Goal: Task Accomplishment & Management: Manage account settings

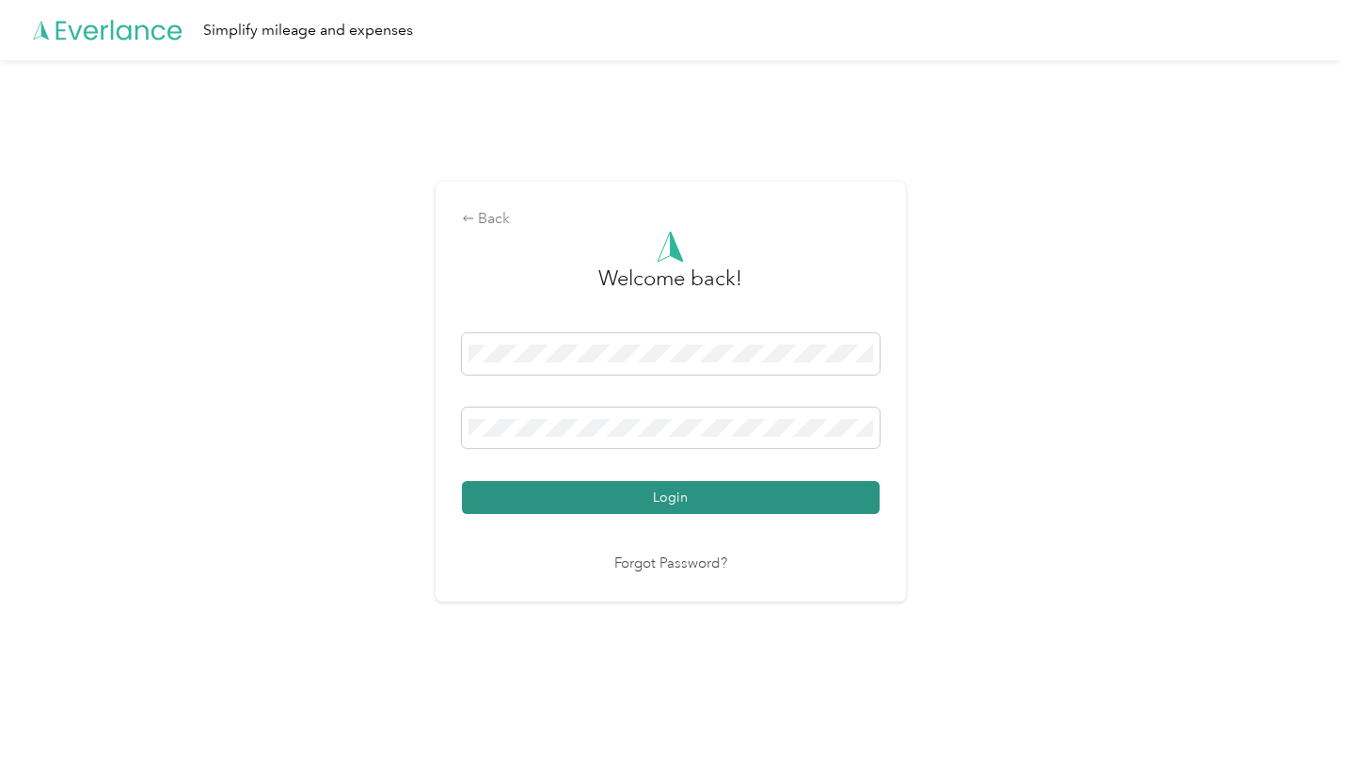
click at [590, 485] on button "Login" at bounding box center [671, 497] width 418 height 33
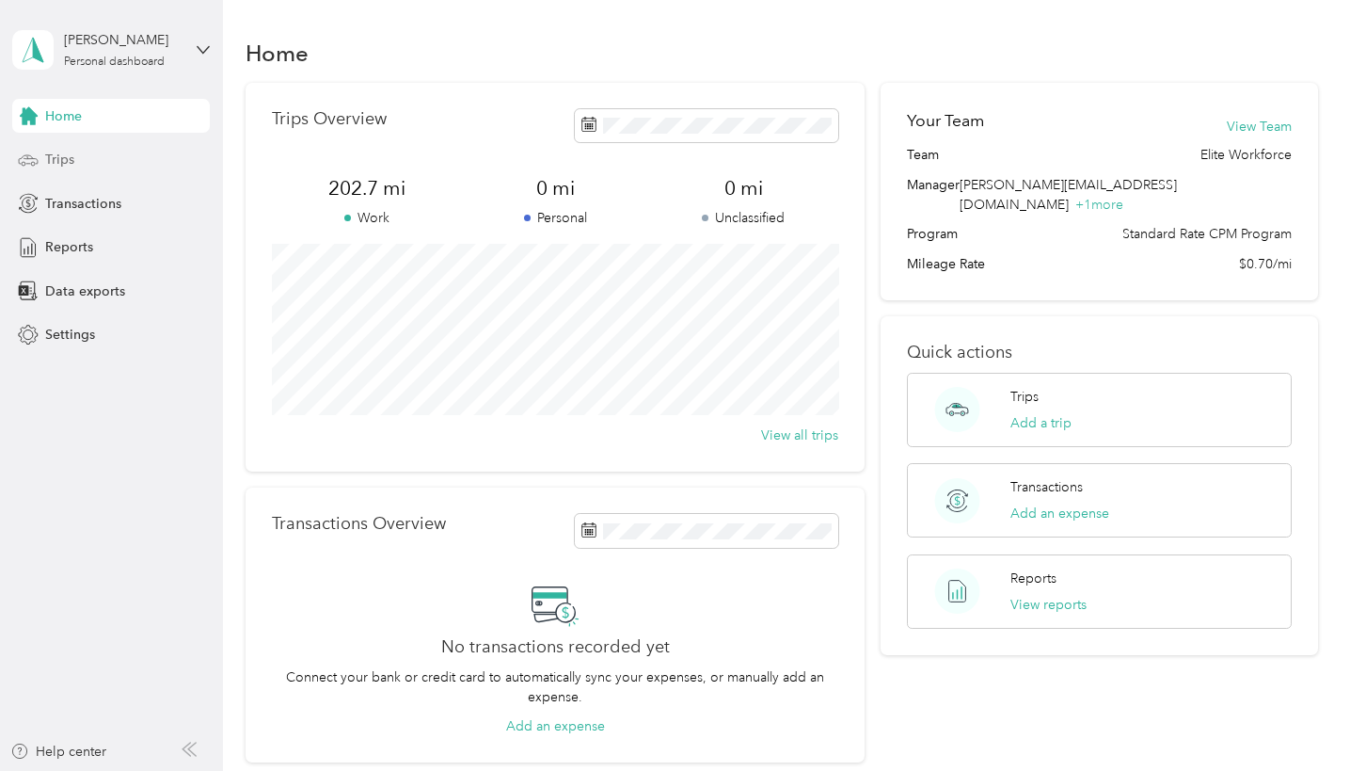
click at [67, 163] on span "Trips" at bounding box center [59, 160] width 29 height 20
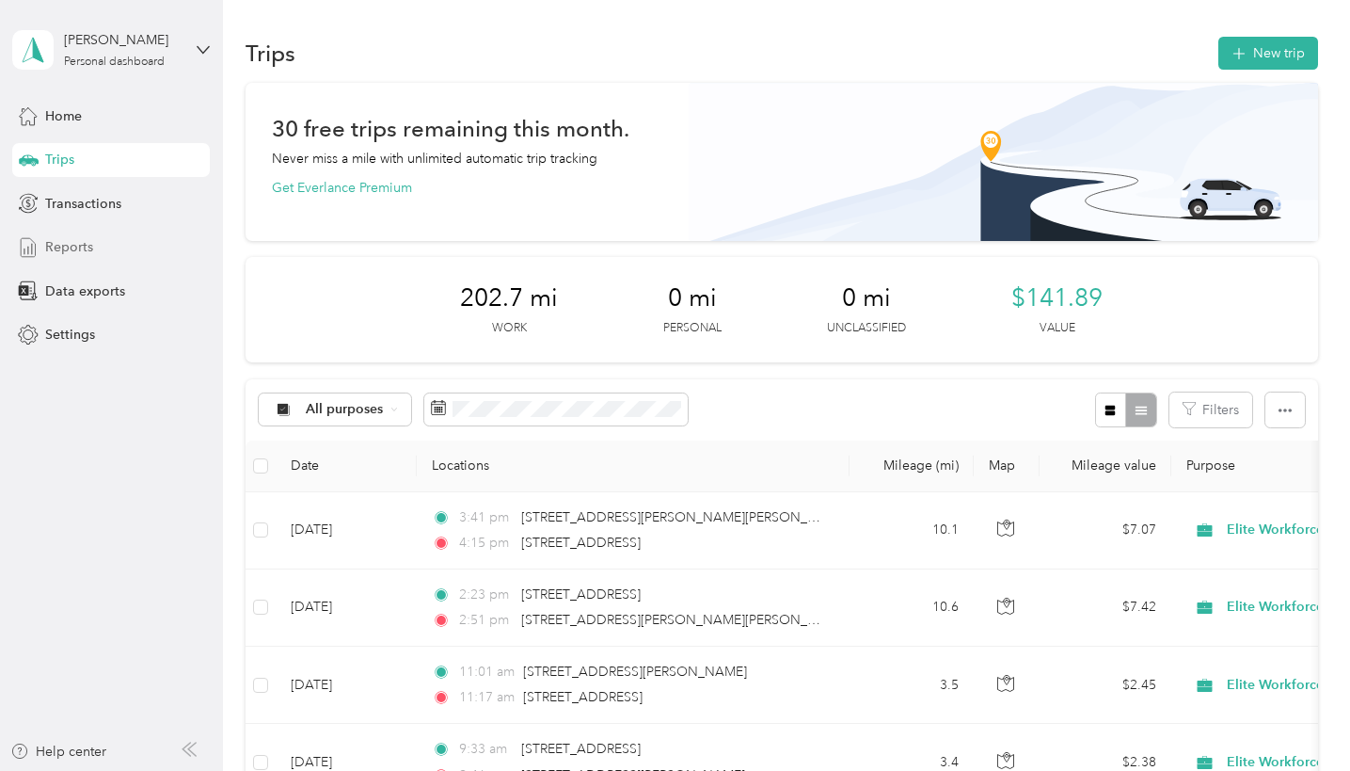
click at [65, 243] on span "Reports" at bounding box center [69, 247] width 48 height 20
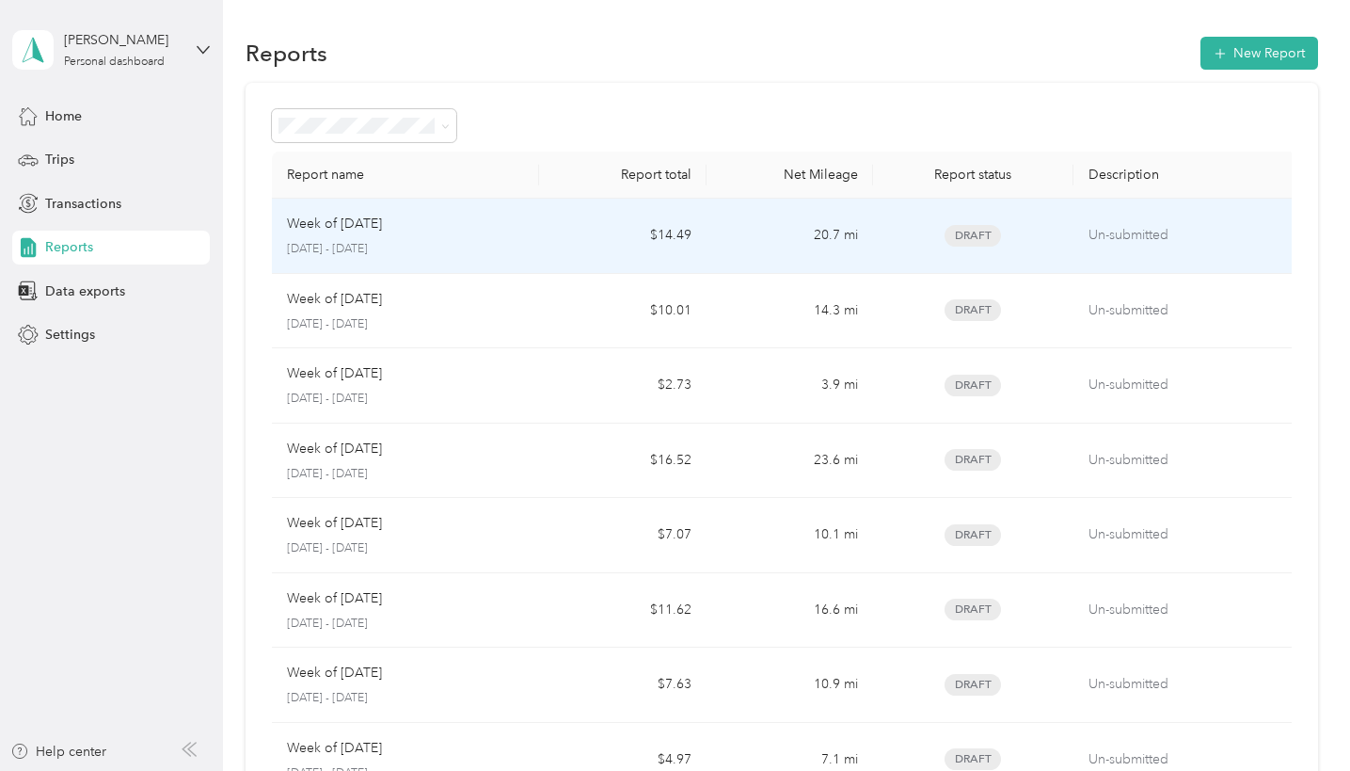
click at [382, 231] on p "Week of [DATE]" at bounding box center [334, 224] width 95 height 21
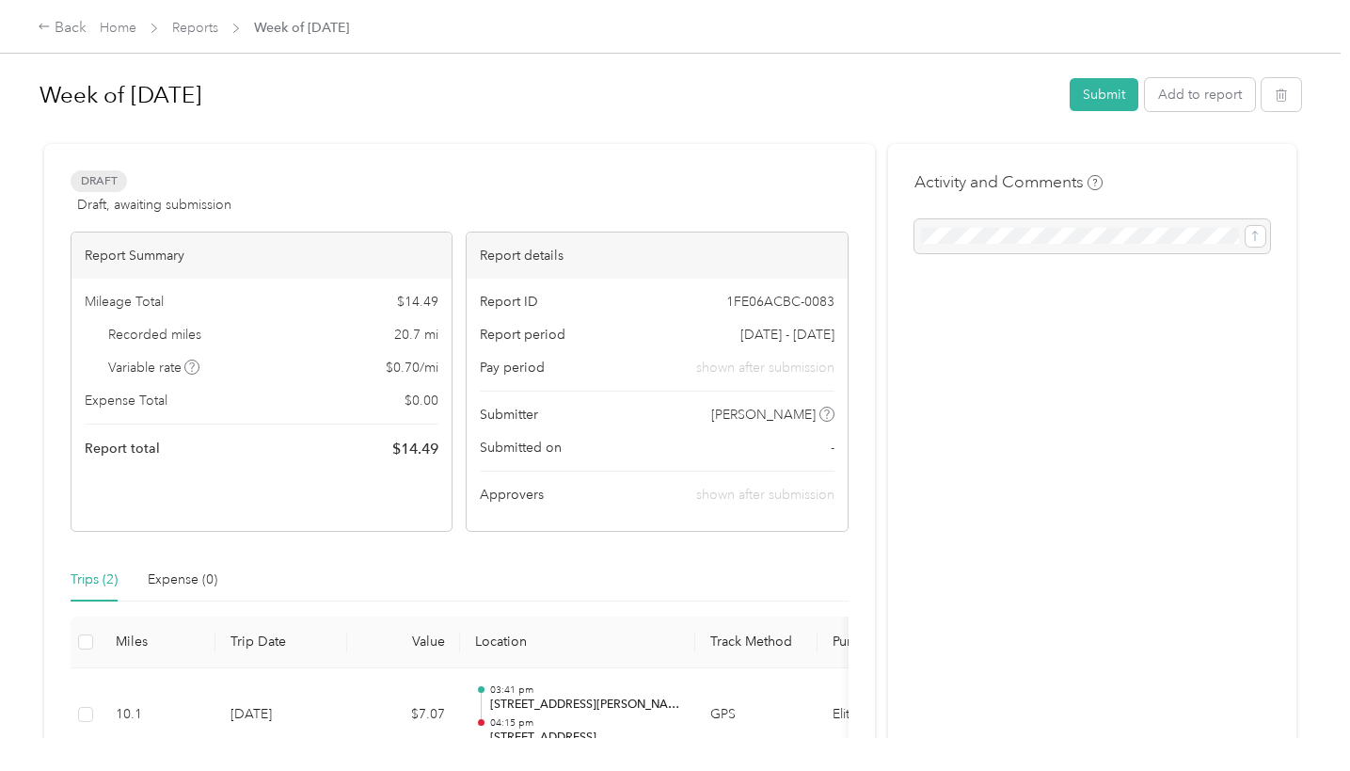
scroll to position [251, 0]
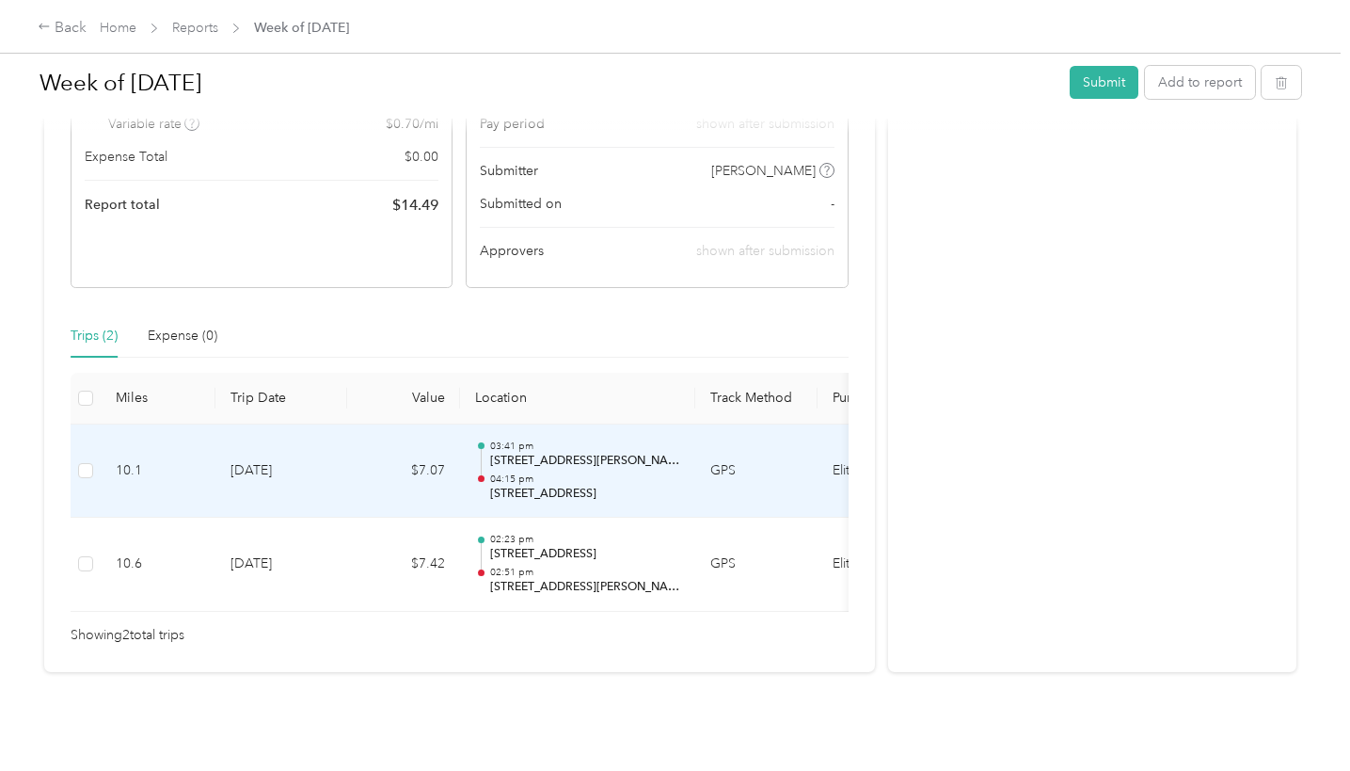
click at [538, 472] on p "04:15 pm" at bounding box center [585, 478] width 190 height 13
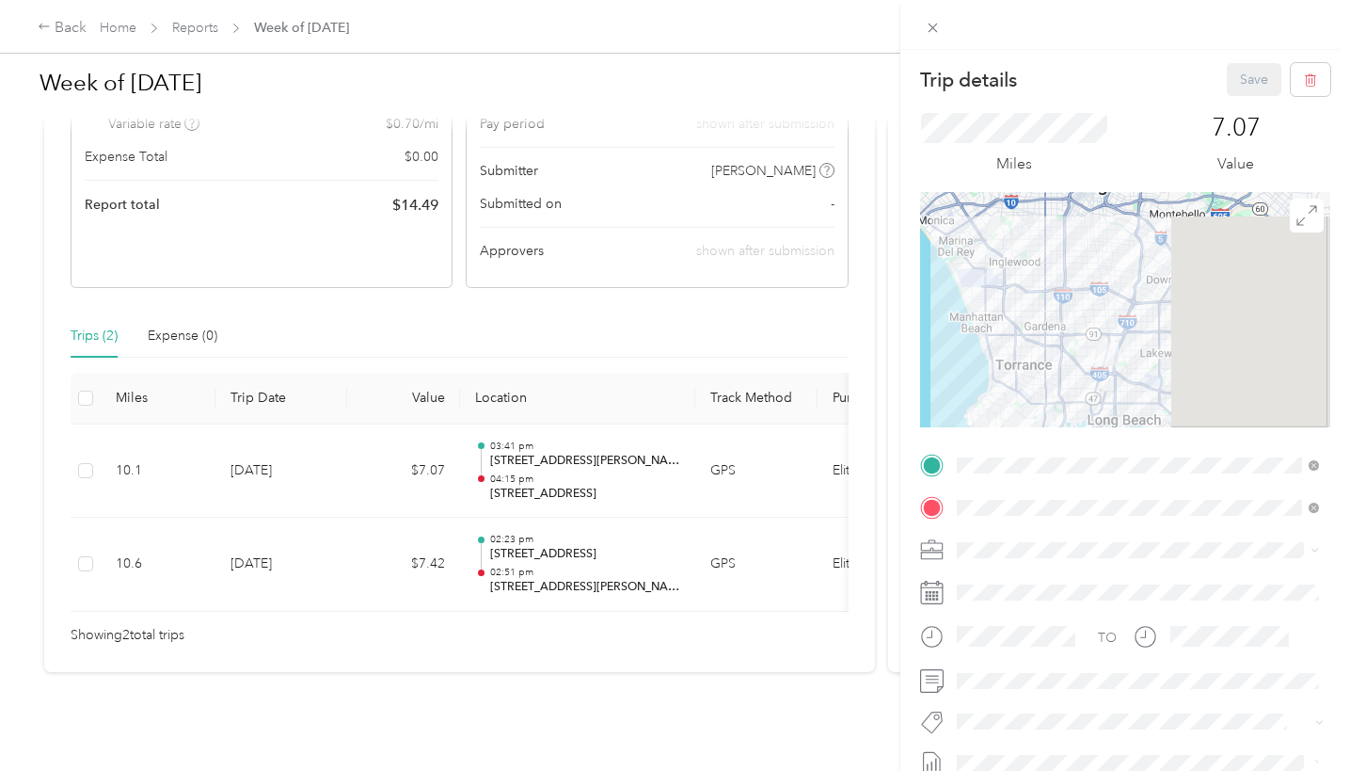
click at [533, 549] on div "Trip details Save This trip cannot be edited because it is either under review,…" at bounding box center [675, 385] width 1350 height 771
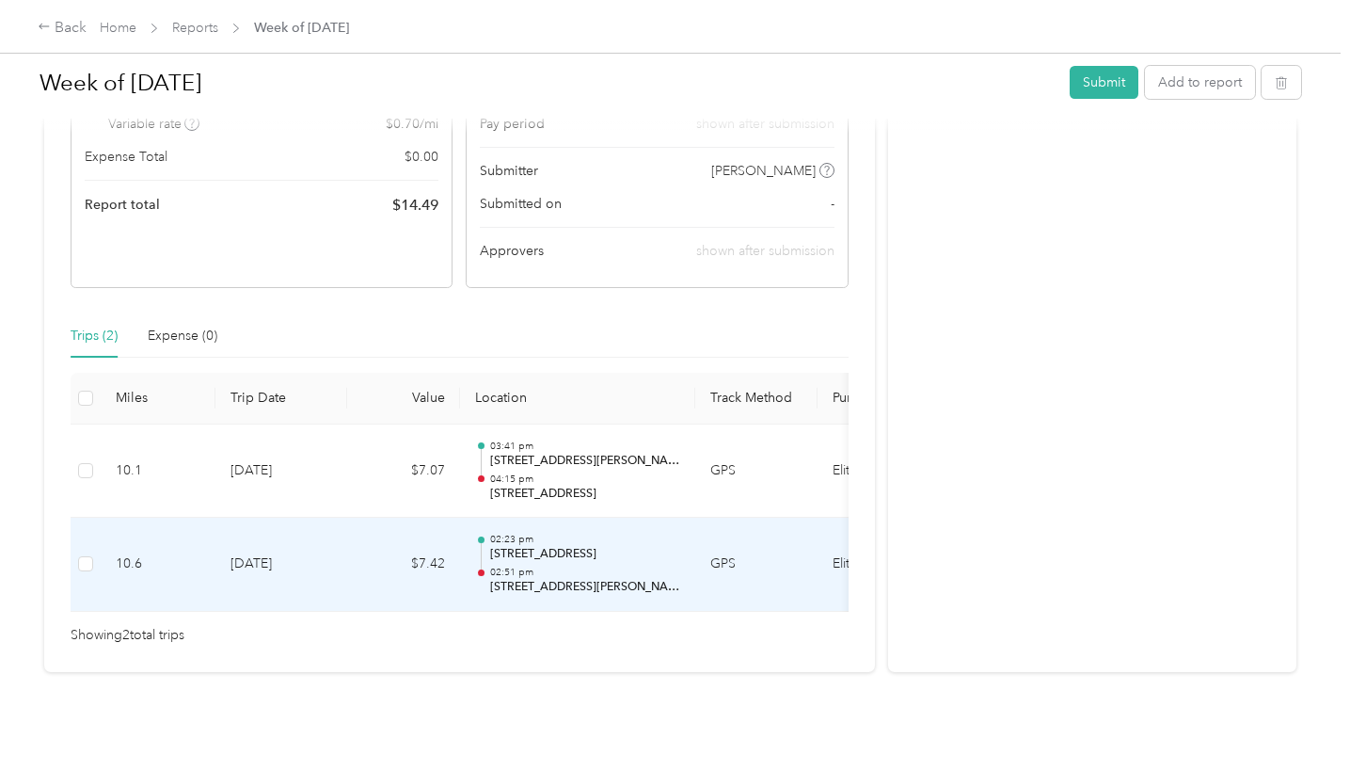
click at [533, 549] on p "[STREET_ADDRESS]" at bounding box center [585, 554] width 190 height 17
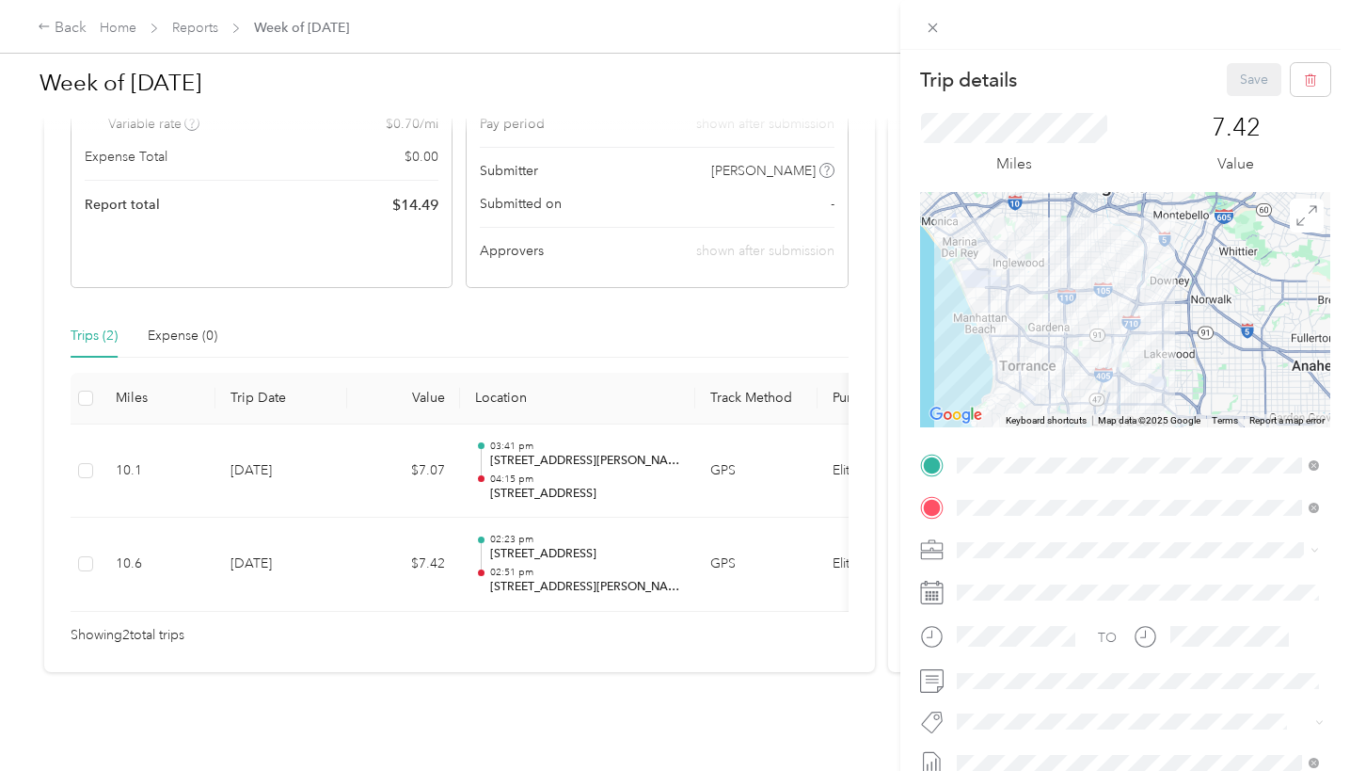
click at [527, 479] on div "Trip details Save This trip cannot be edited because it is either under review,…" at bounding box center [675, 385] width 1350 height 771
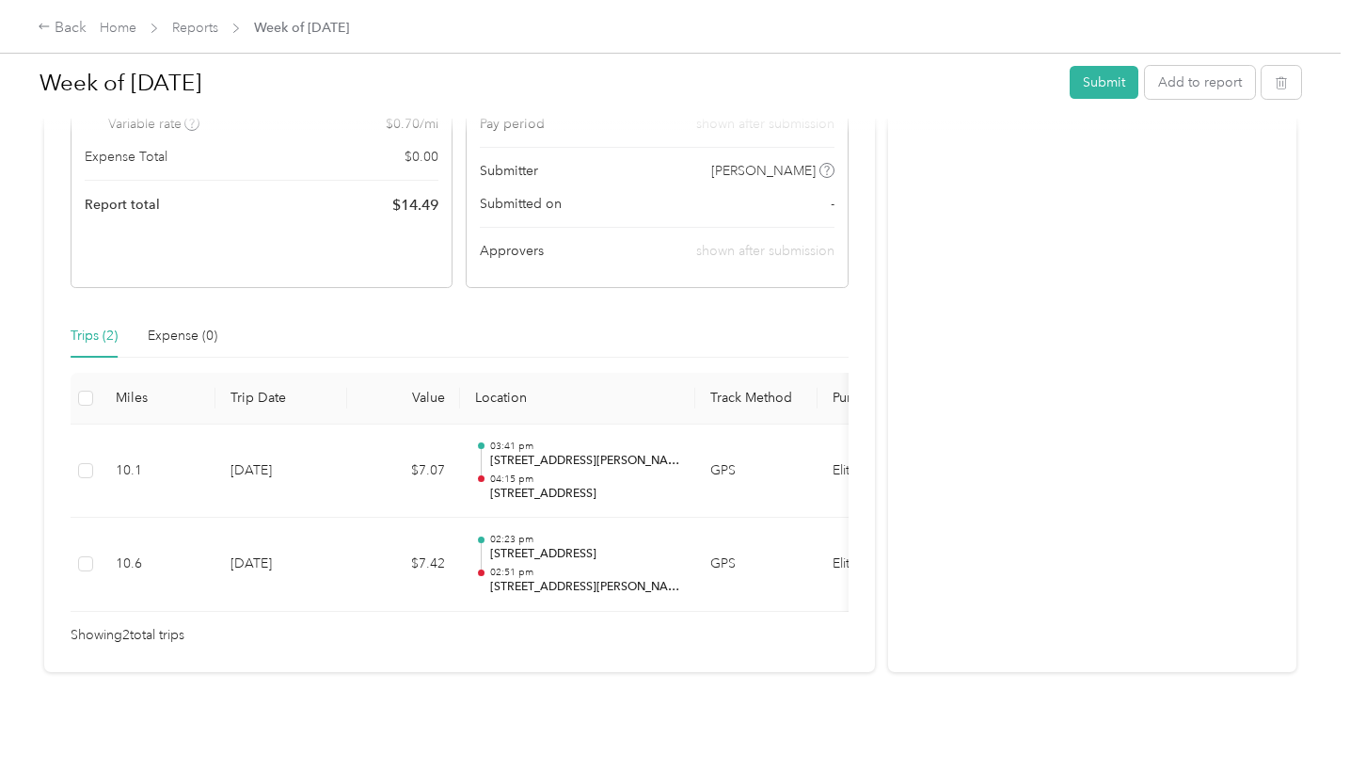
click at [527, 486] on p "[STREET_ADDRESS]" at bounding box center [585, 494] width 190 height 17
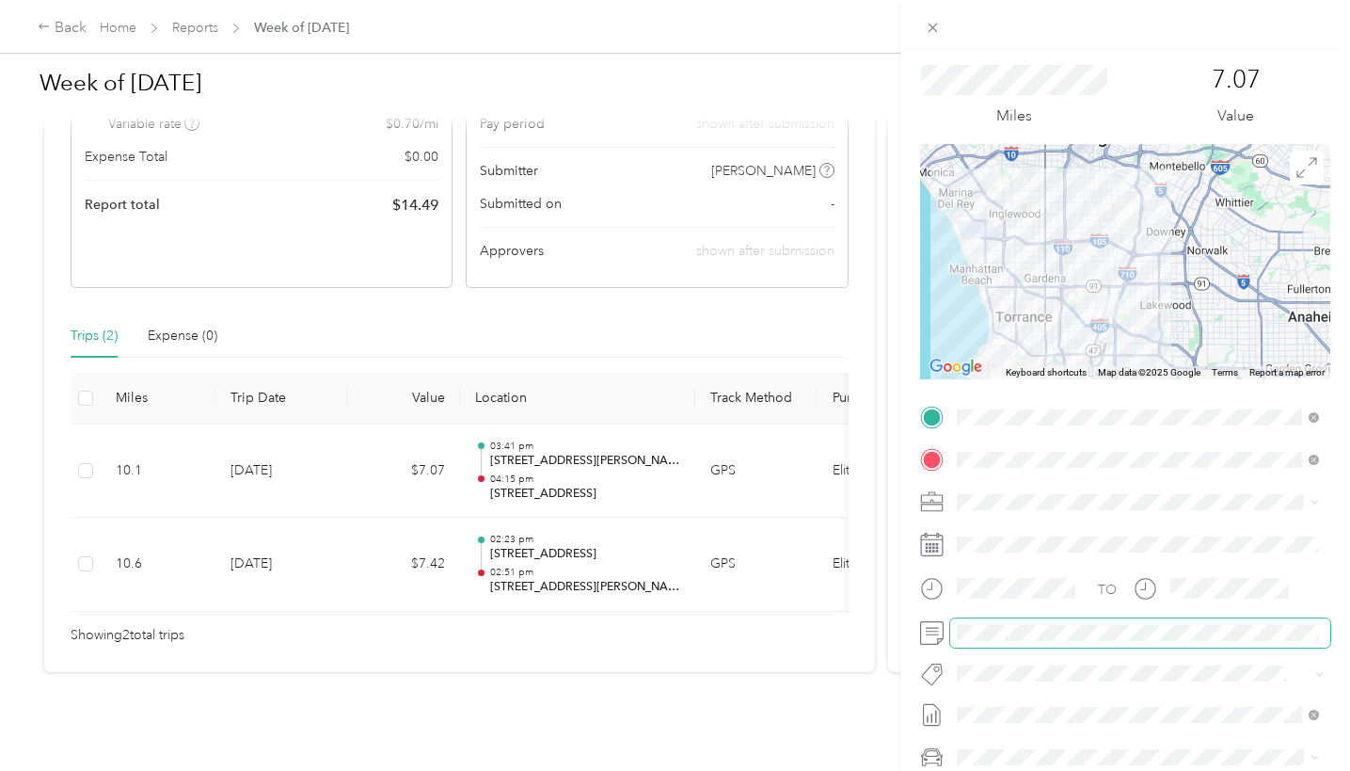
scroll to position [0, 0]
